Goal: Transaction & Acquisition: Purchase product/service

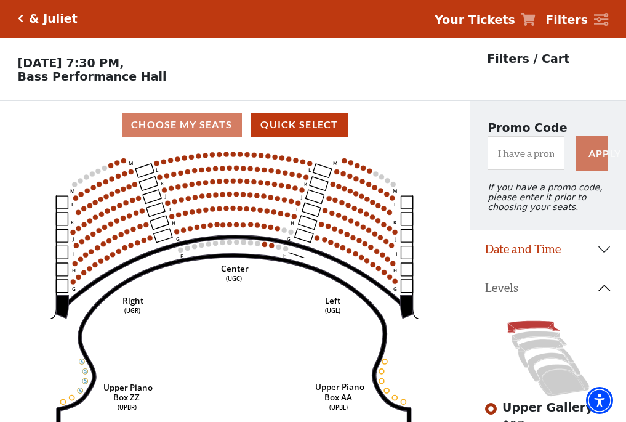
scroll to position [57, 0]
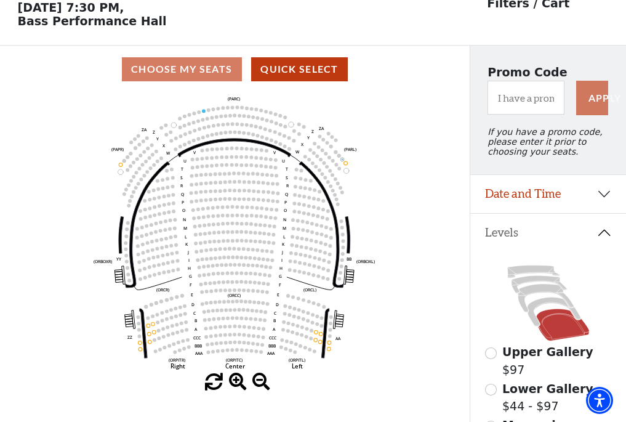
scroll to position [57, 0]
